Goal: Check status: Check status

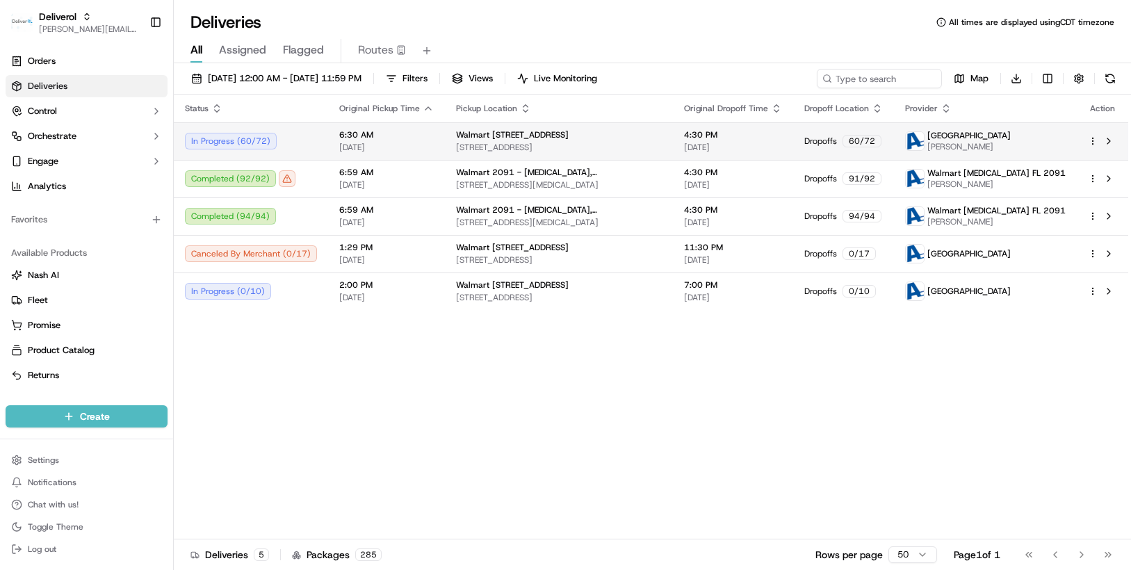
click at [1094, 140] on html "Deliverol chris.sexton@deliverol.com Toggle Sidebar Orders Deliveries Control O…" at bounding box center [565, 285] width 1131 height 570
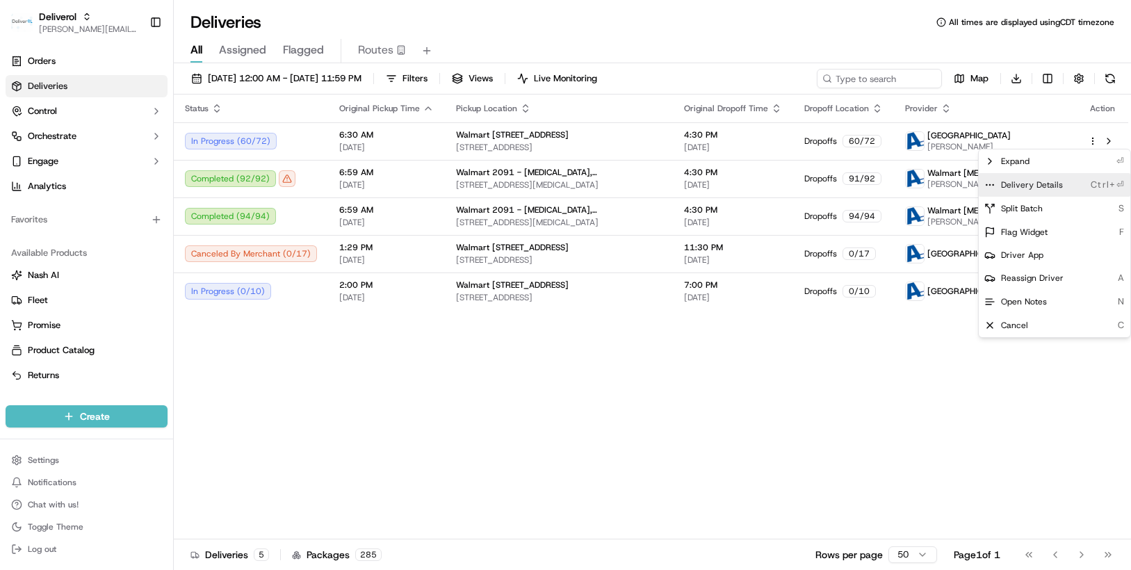
click at [1052, 186] on span "Delivery Details" at bounding box center [1032, 184] width 62 height 11
click at [402, 79] on html "Deliverol chris.sexton@deliverol.com Toggle Sidebar Orders Deliveries Control O…" at bounding box center [565, 285] width 1131 height 570
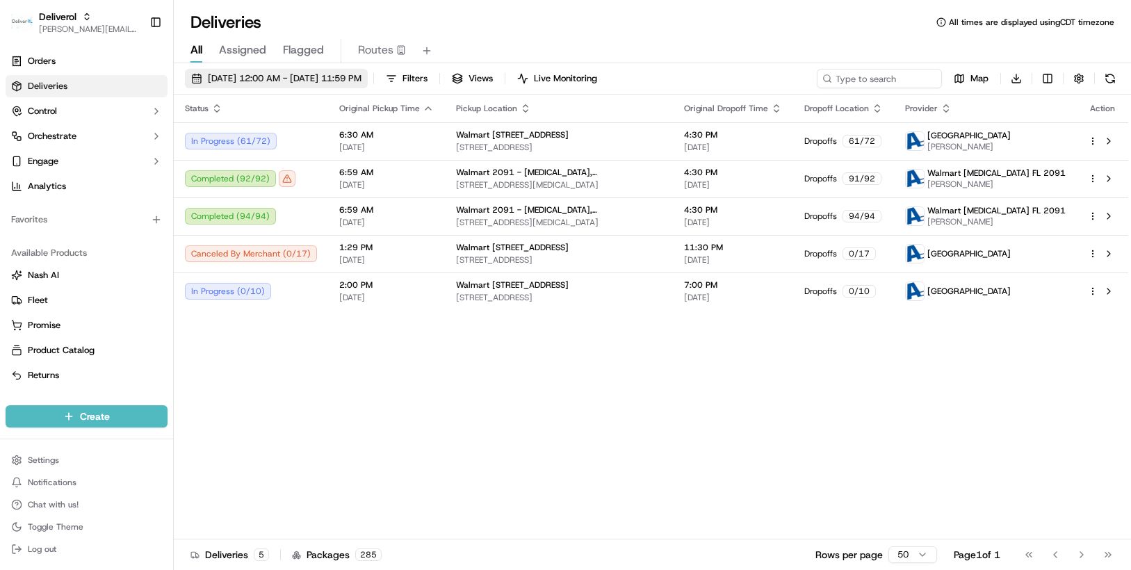
click at [362, 79] on span "09/17/2025 12:00 AM - 09/17/2025 11:59 PM" at bounding box center [285, 78] width 154 height 13
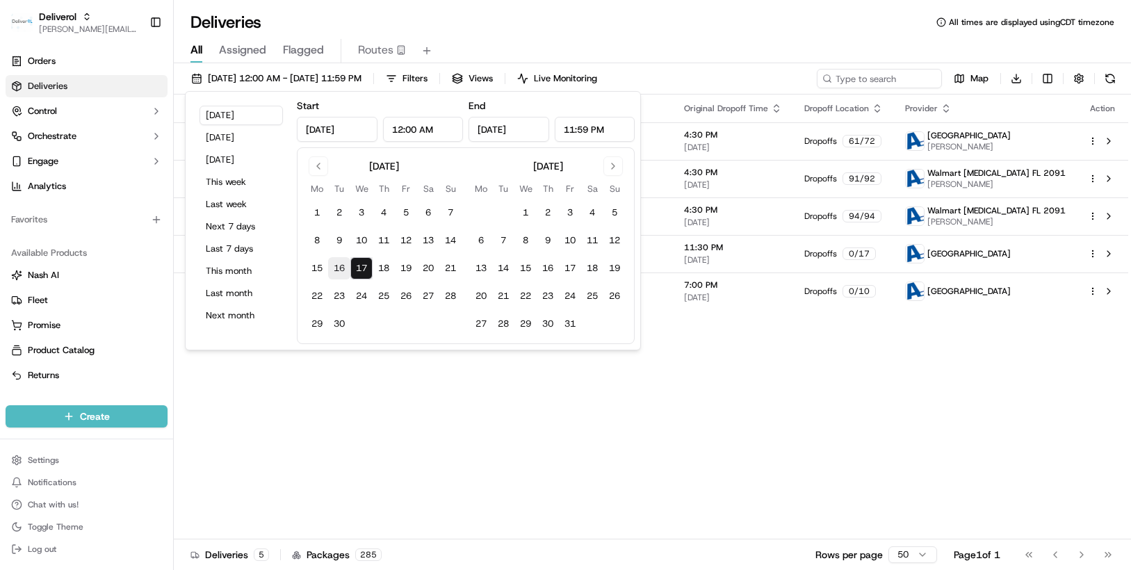
click at [341, 271] on button "16" at bounding box center [339, 268] width 22 height 22
type input "Sep 16, 2025"
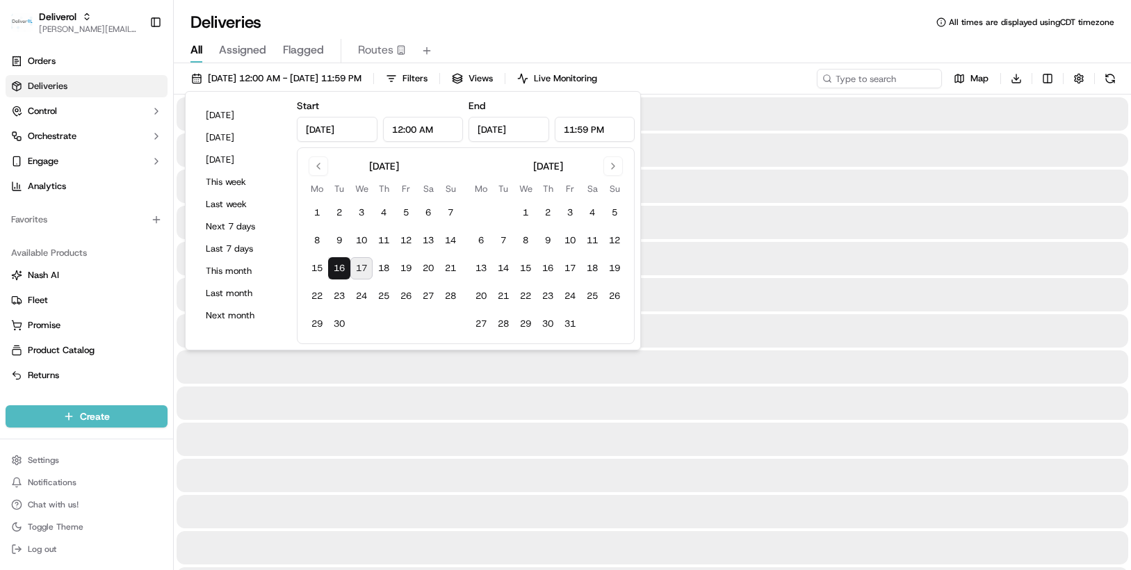
click at [341, 271] on button "16" at bounding box center [339, 268] width 22 height 22
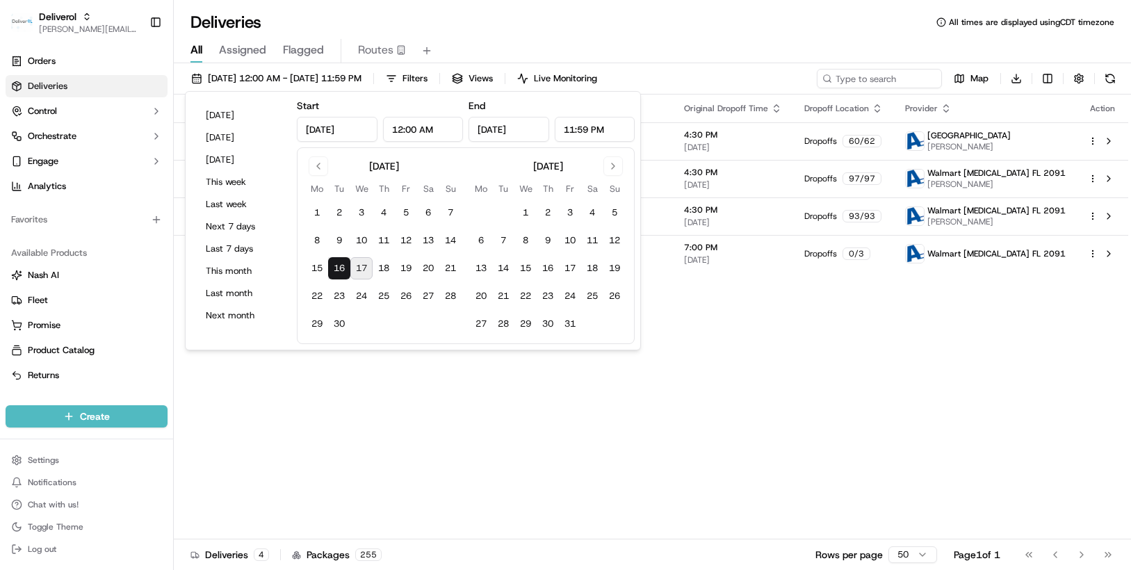
click at [713, 336] on div "Status Original Pickup Time Pickup Location Original Dropoff Time Dropoff Locat…" at bounding box center [651, 317] width 955 height 445
